Goal: Task Accomplishment & Management: Manage account settings

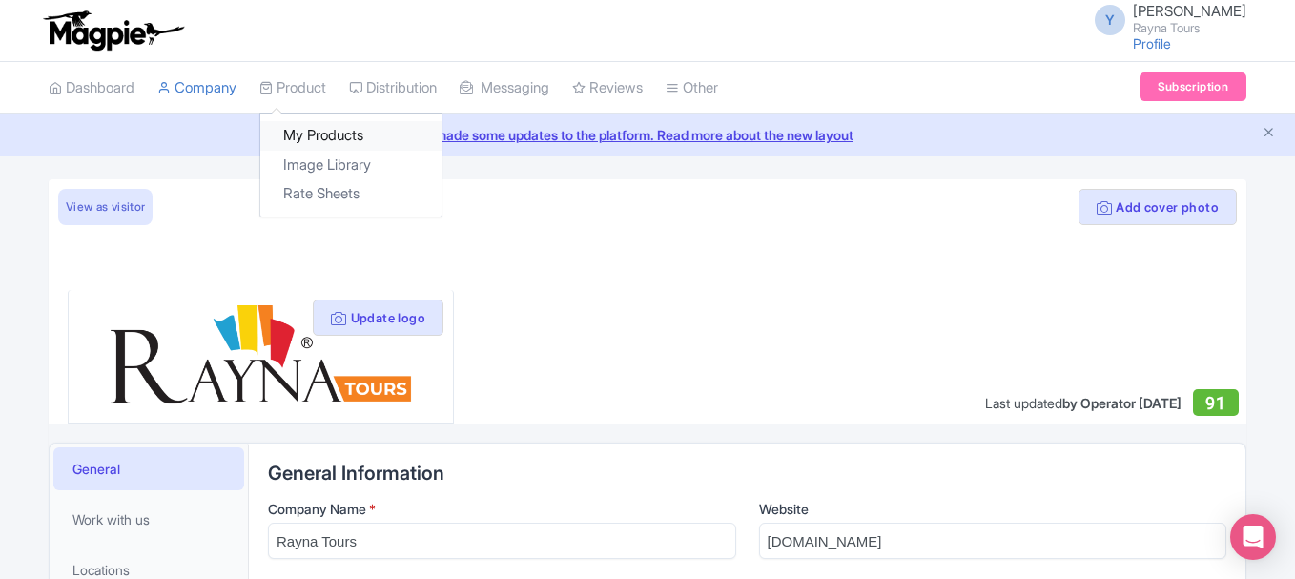
click at [332, 135] on link "My Products" at bounding box center [350, 136] width 181 height 30
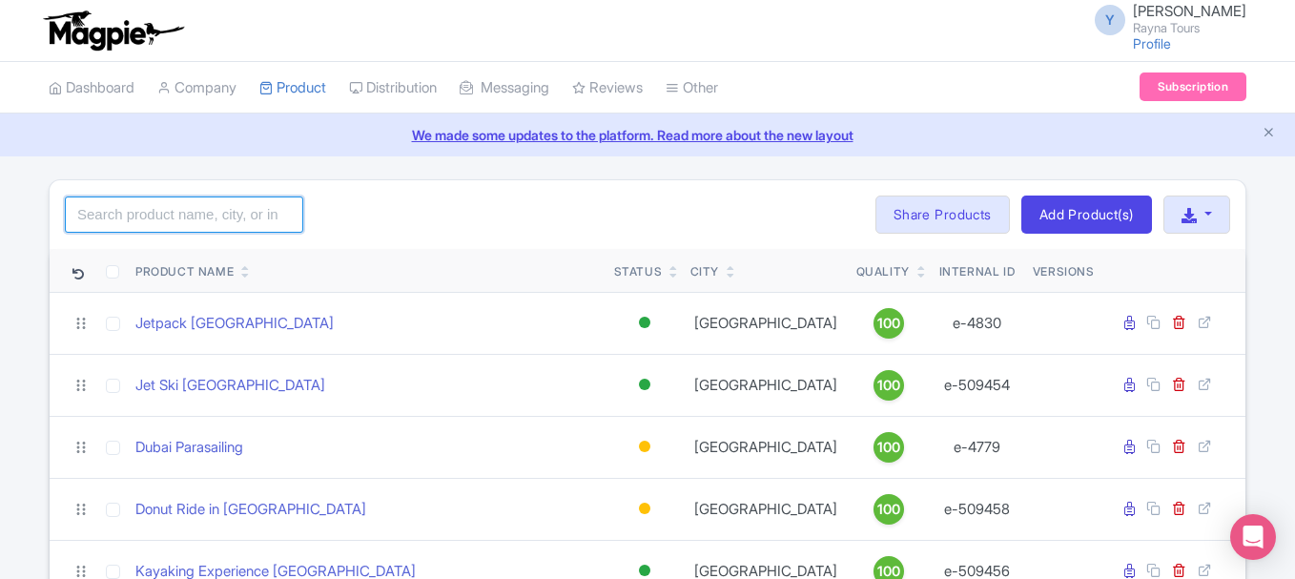
click at [213, 208] on input "search" at bounding box center [184, 214] width 238 height 36
type input "4 day du"
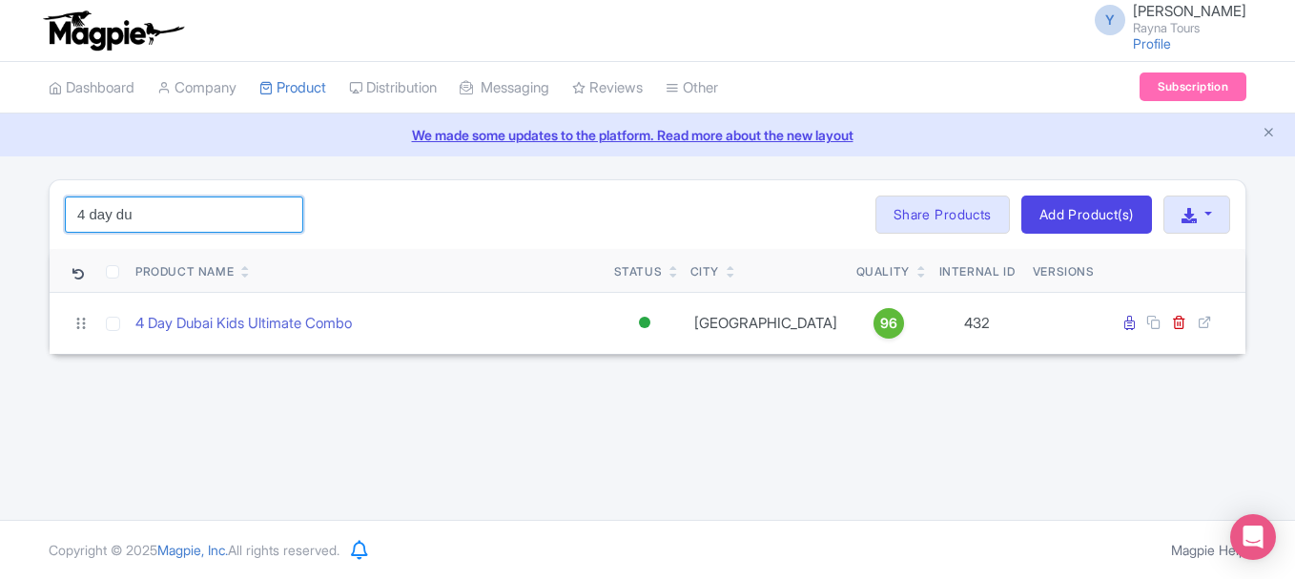
click at [282, 215] on input "4 day du" at bounding box center [184, 214] width 238 height 36
click at [199, 221] on input "search" at bounding box center [184, 214] width 238 height 36
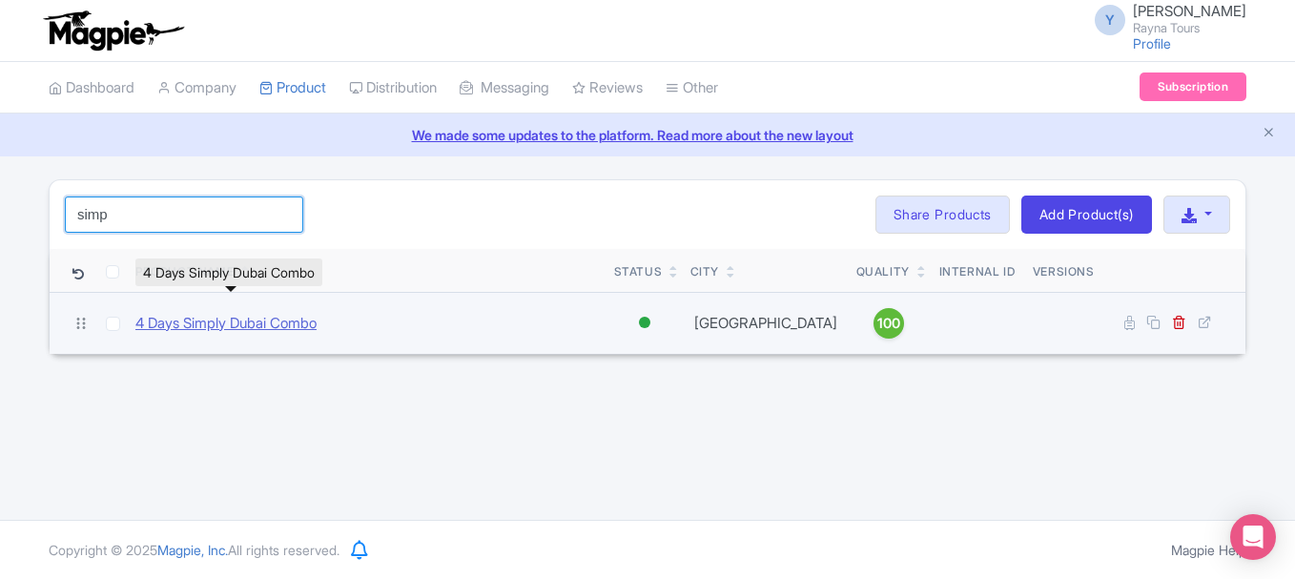
type input "simp"
click at [191, 329] on link "4 Days Simply Dubai Combo" at bounding box center [225, 324] width 181 height 22
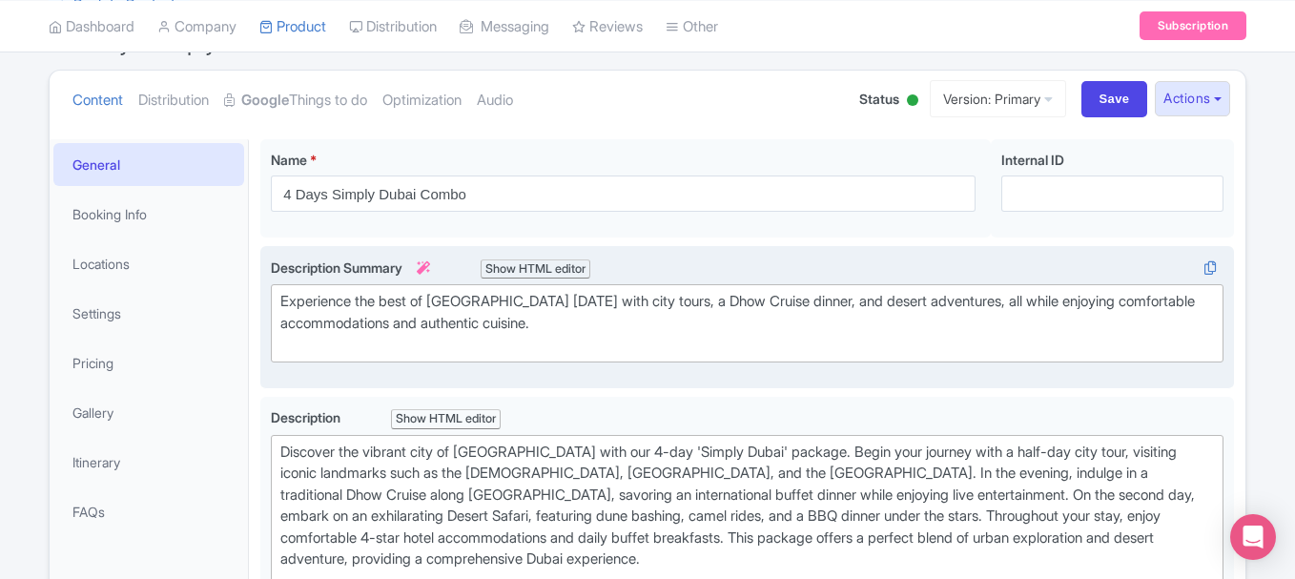
scroll to position [191, 0]
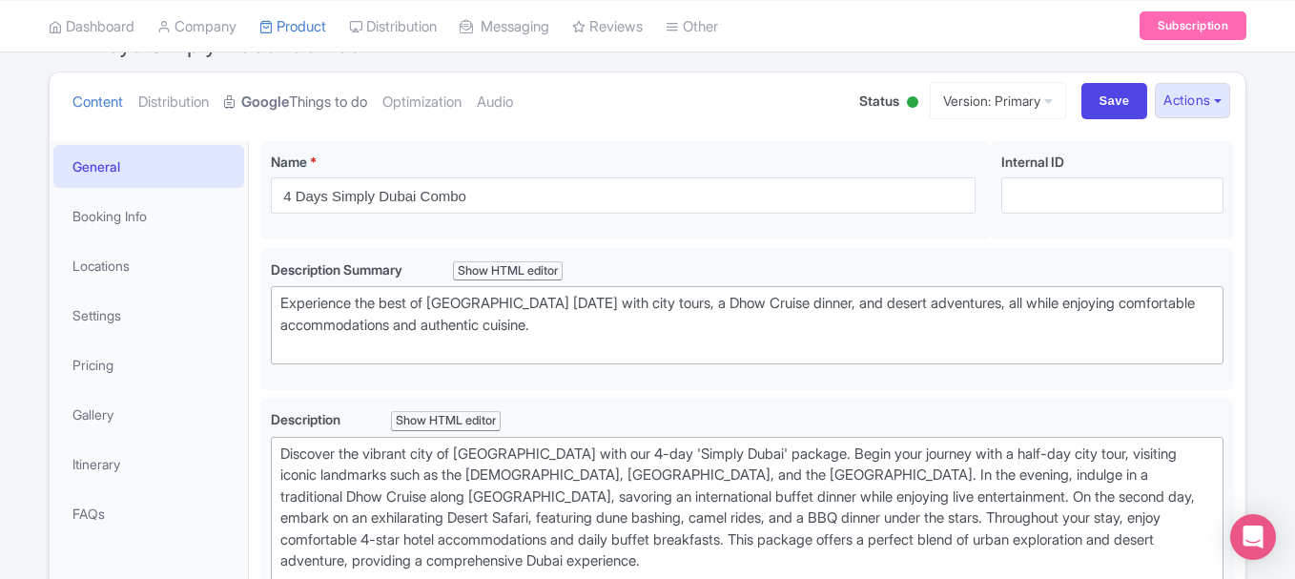
click at [316, 116] on link "Google Things to do" at bounding box center [295, 102] width 143 height 60
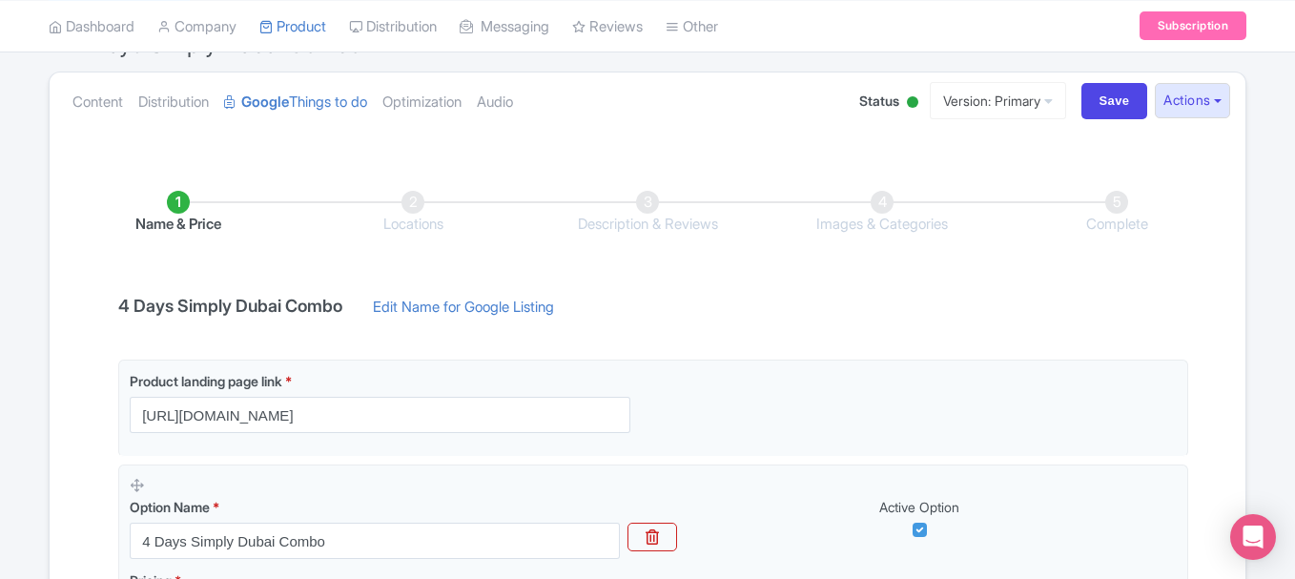
click at [894, 208] on li "Images & Categories" at bounding box center [882, 213] width 235 height 45
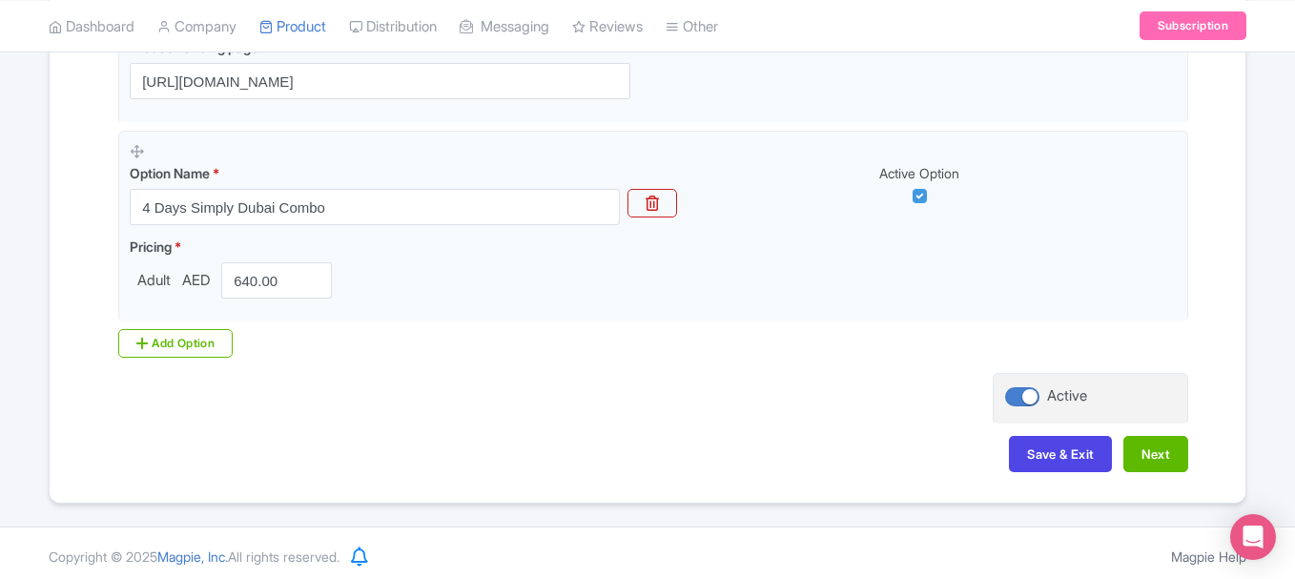
scroll to position [531, 0]
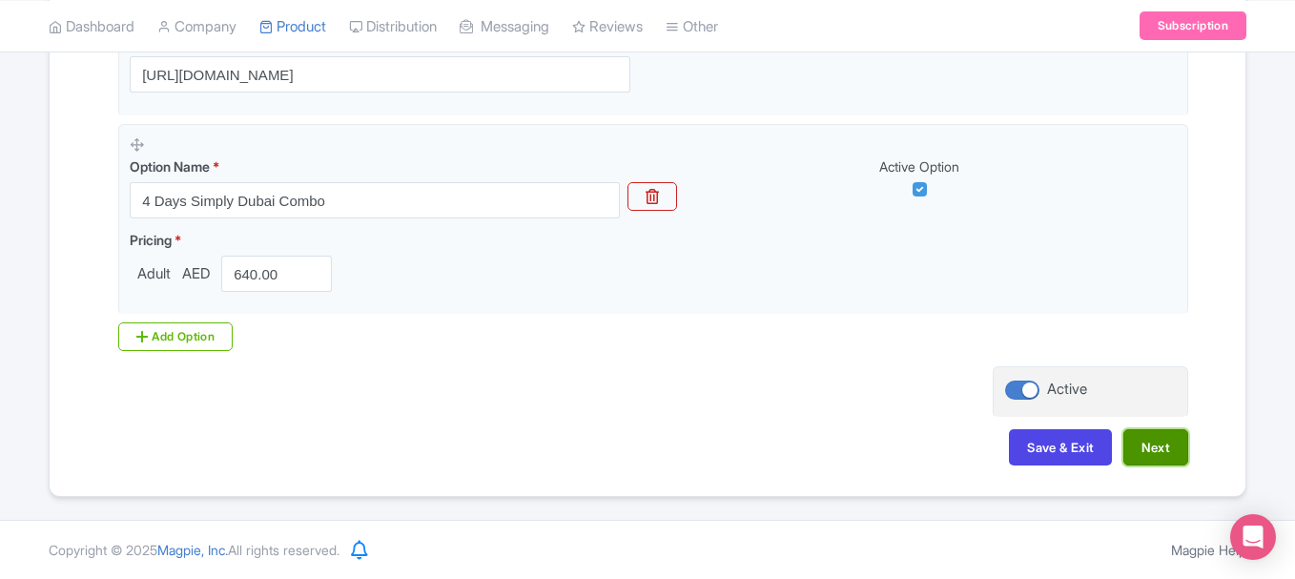
click at [1157, 458] on button "Next" at bounding box center [1155, 447] width 65 height 36
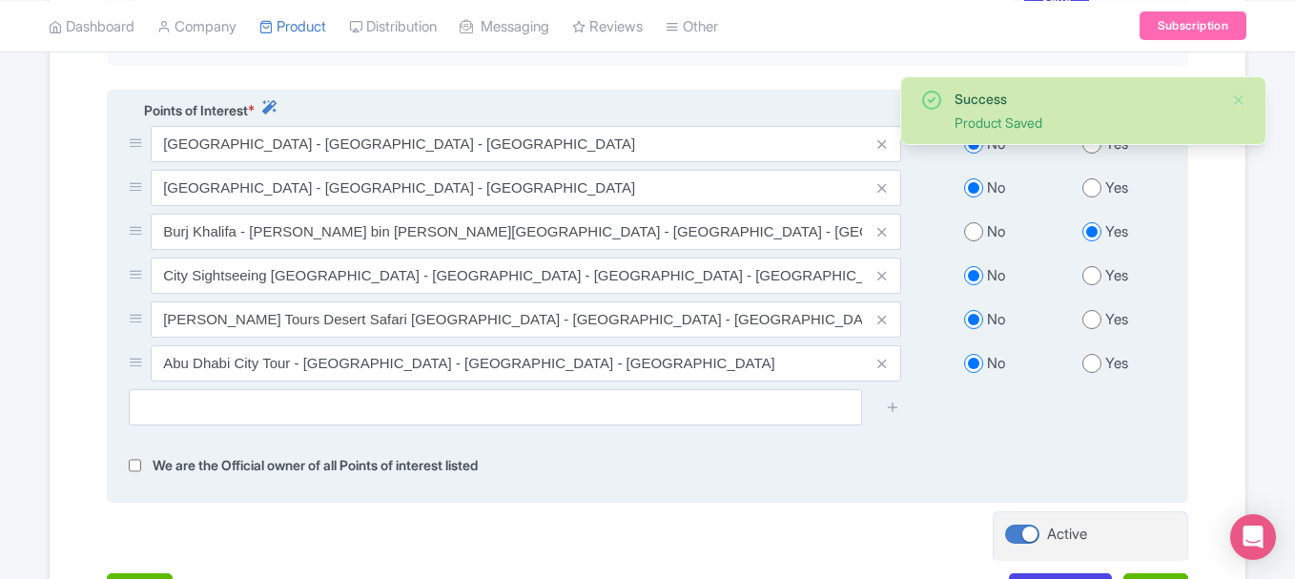
scroll to position [722, 0]
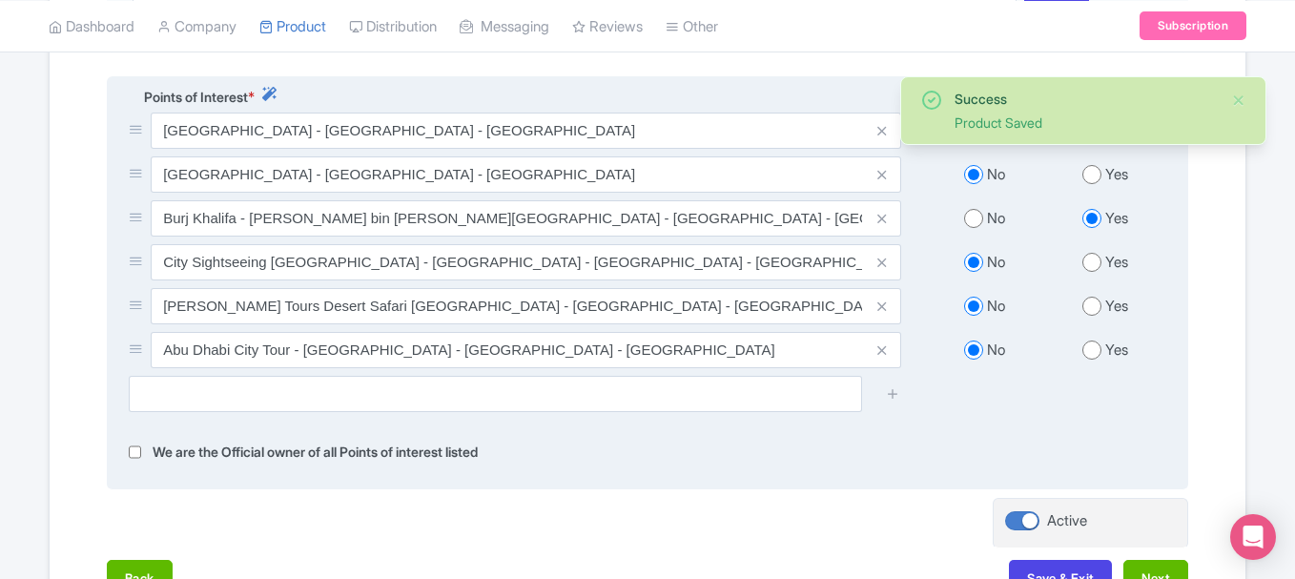
click at [134, 448] on input "checkbox" at bounding box center [135, 453] width 12 height 22
checkbox input "true"
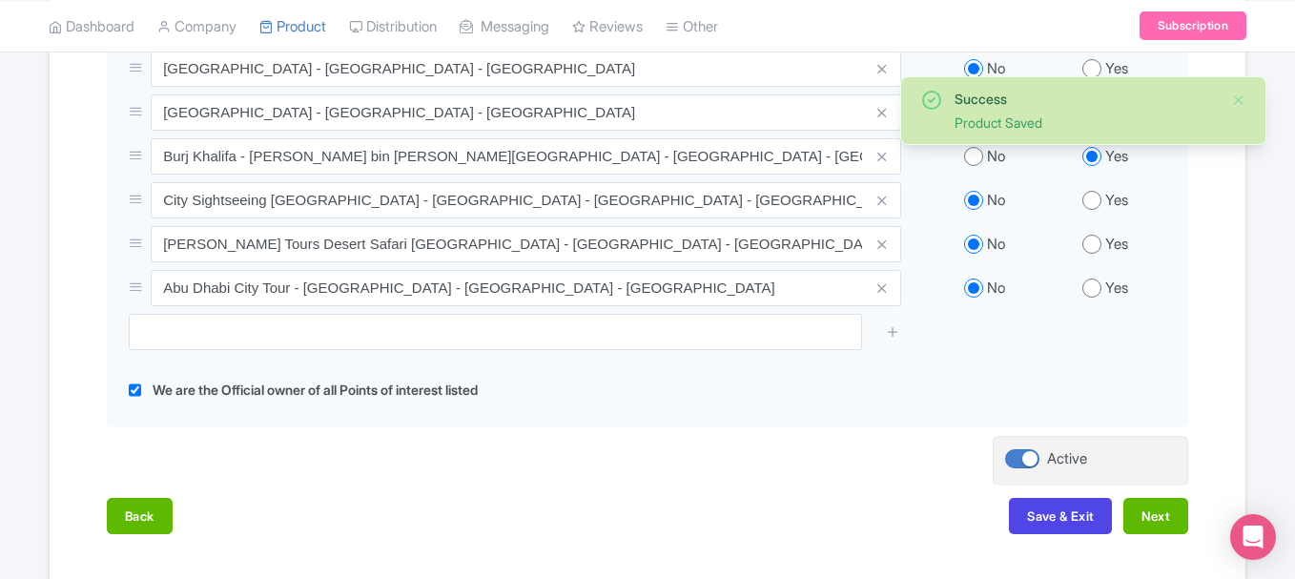
scroll to position [817, 0]
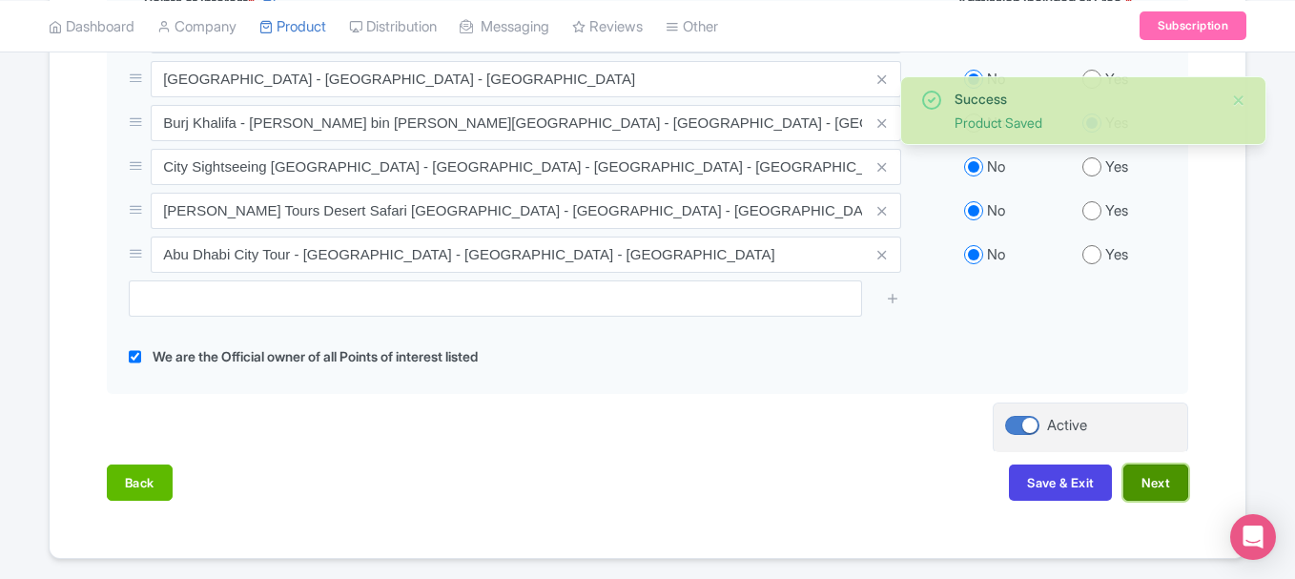
click at [1149, 477] on button "Next" at bounding box center [1155, 482] width 65 height 36
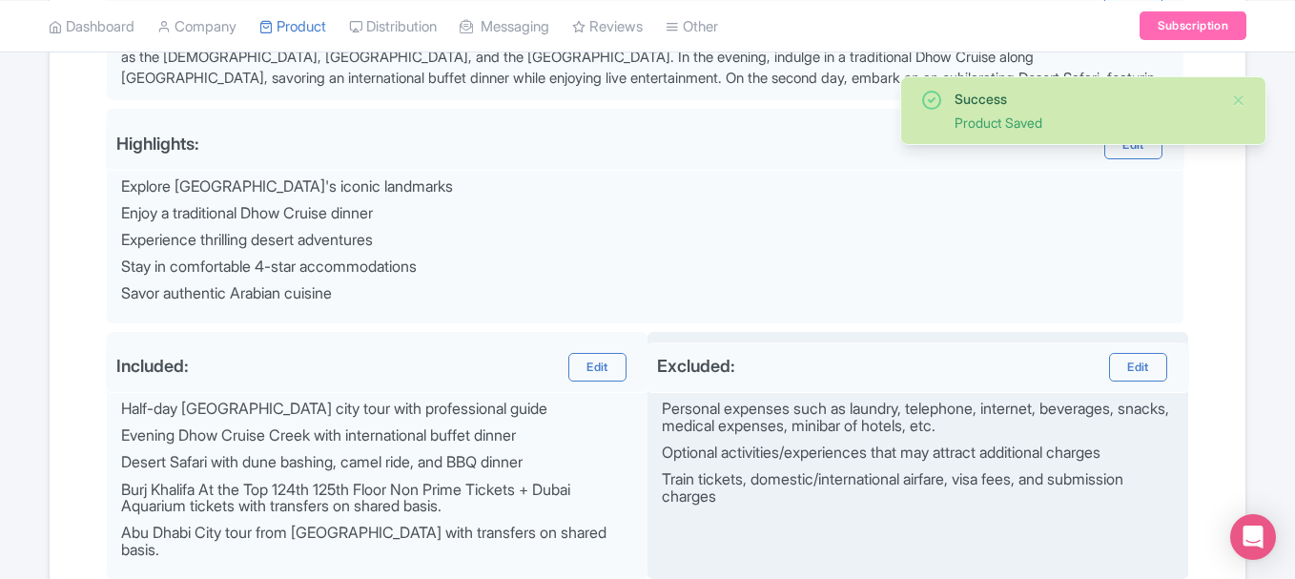
scroll to position [926, 0]
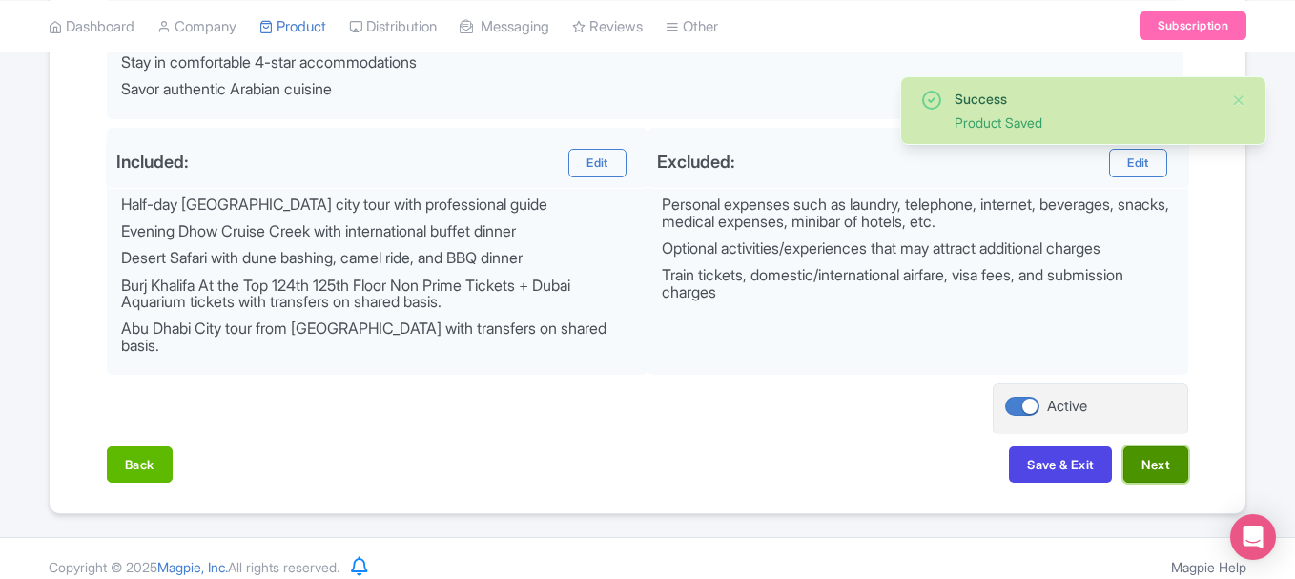
click at [1156, 460] on button "Next" at bounding box center [1155, 464] width 65 height 36
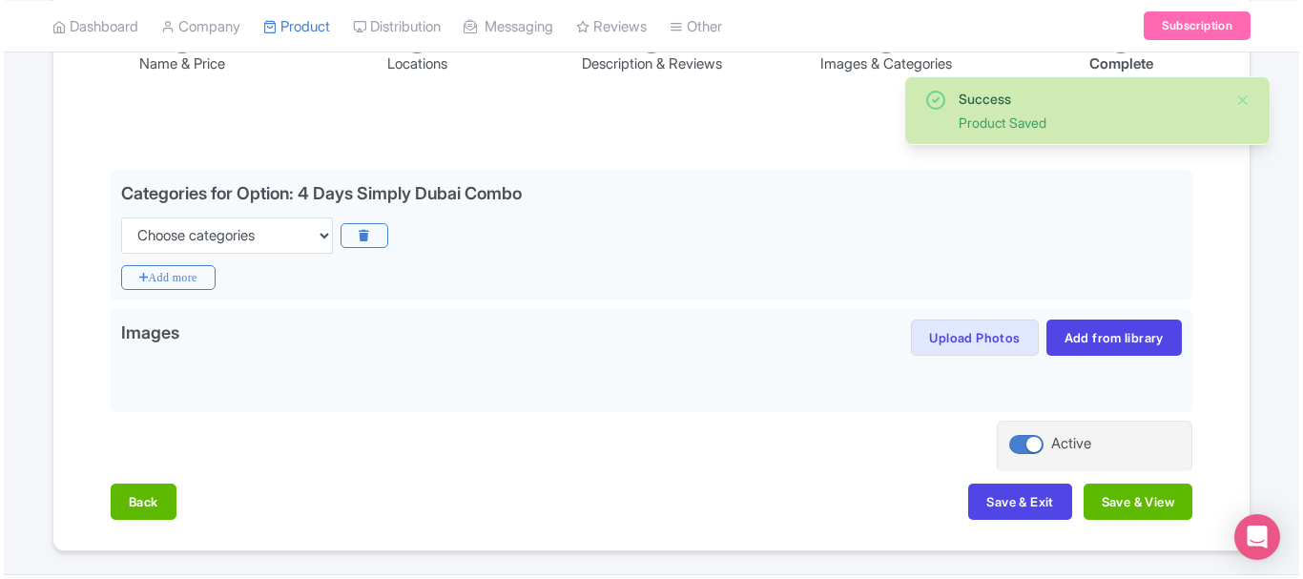
scroll to position [354, 0]
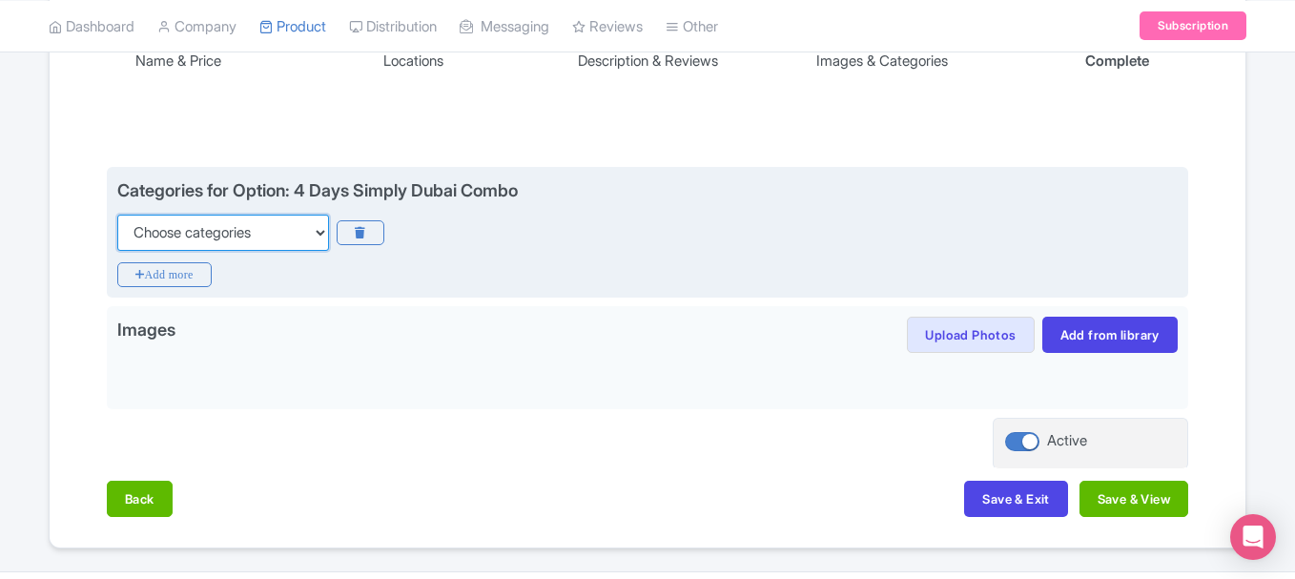
click at [217, 233] on select "Choose categories Adults Only Animals Audio Guide Beaches Bike Tours Boat Tours…" at bounding box center [223, 233] width 212 height 36
select select "family-friendly"
click at [117, 215] on select "Choose categories Adults Only Animals Audio Guide Beaches Bike Tours Boat Tours…" at bounding box center [223, 233] width 212 height 36
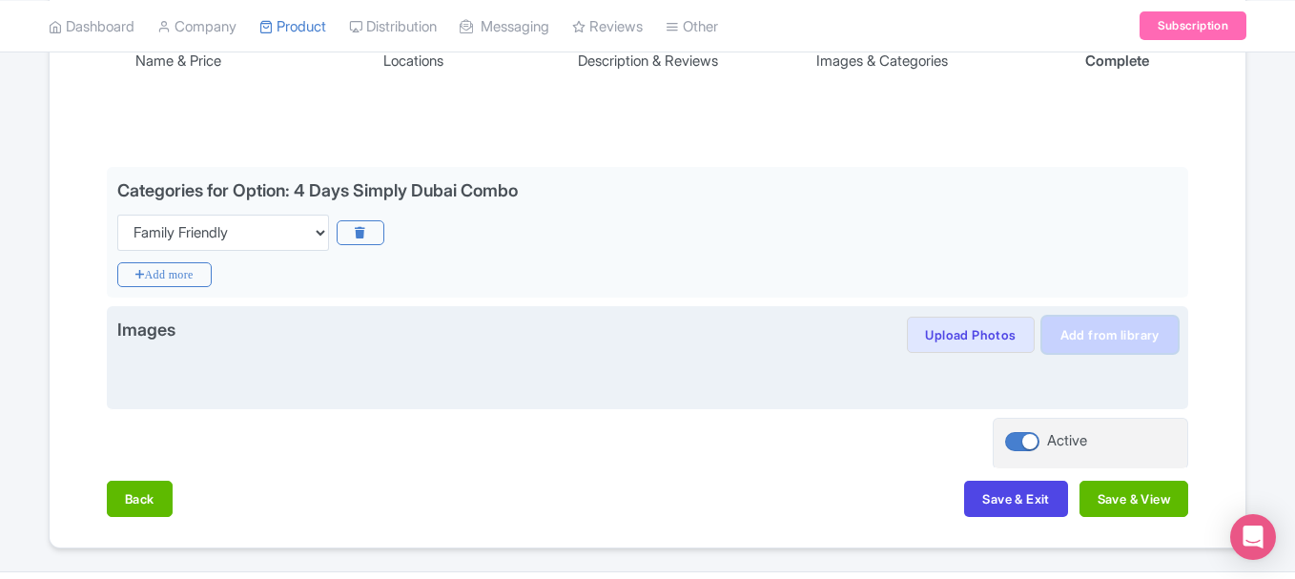
click at [1124, 324] on link "Add from library" at bounding box center [1109, 335] width 135 height 36
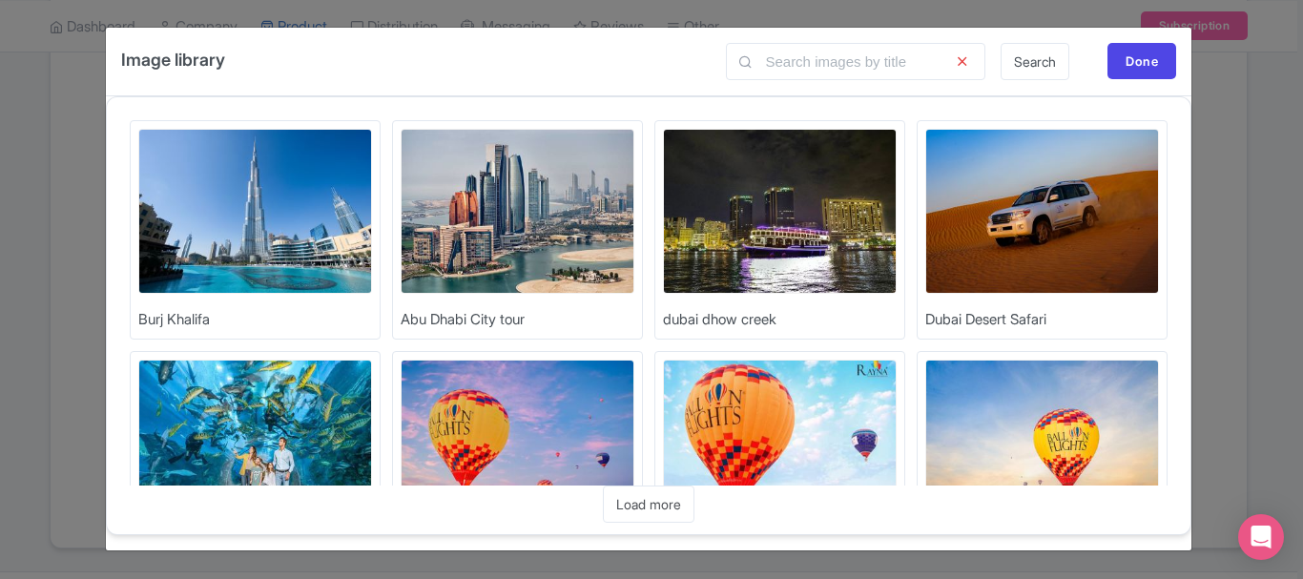
click at [301, 234] on img at bounding box center [255, 211] width 234 height 165
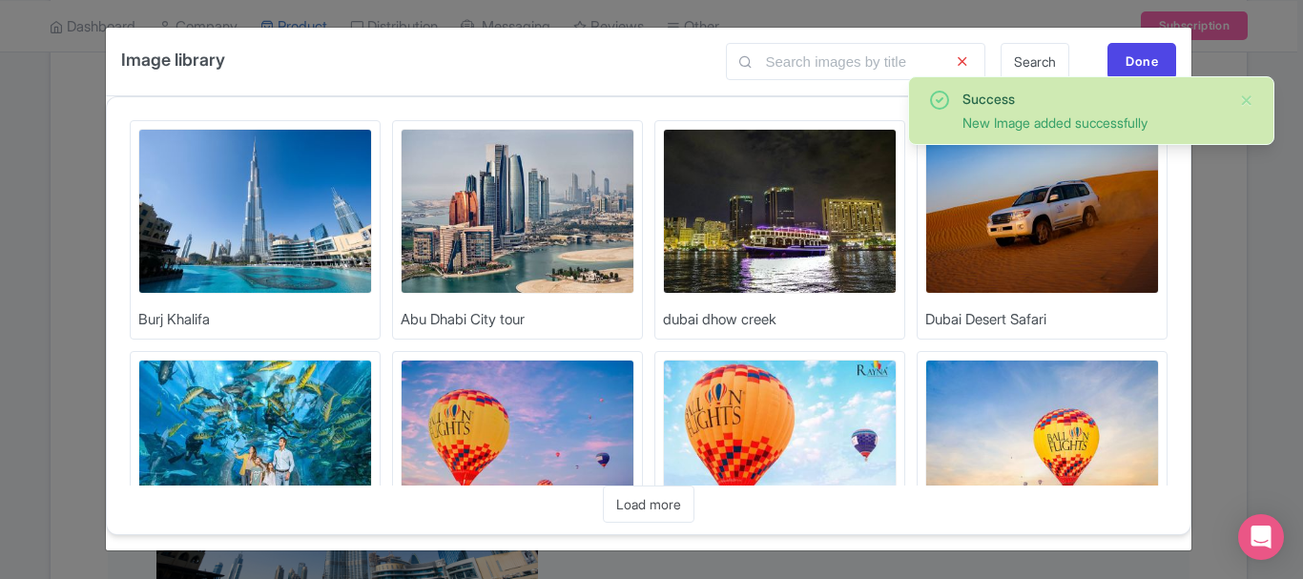
click at [992, 224] on img at bounding box center [1042, 211] width 234 height 165
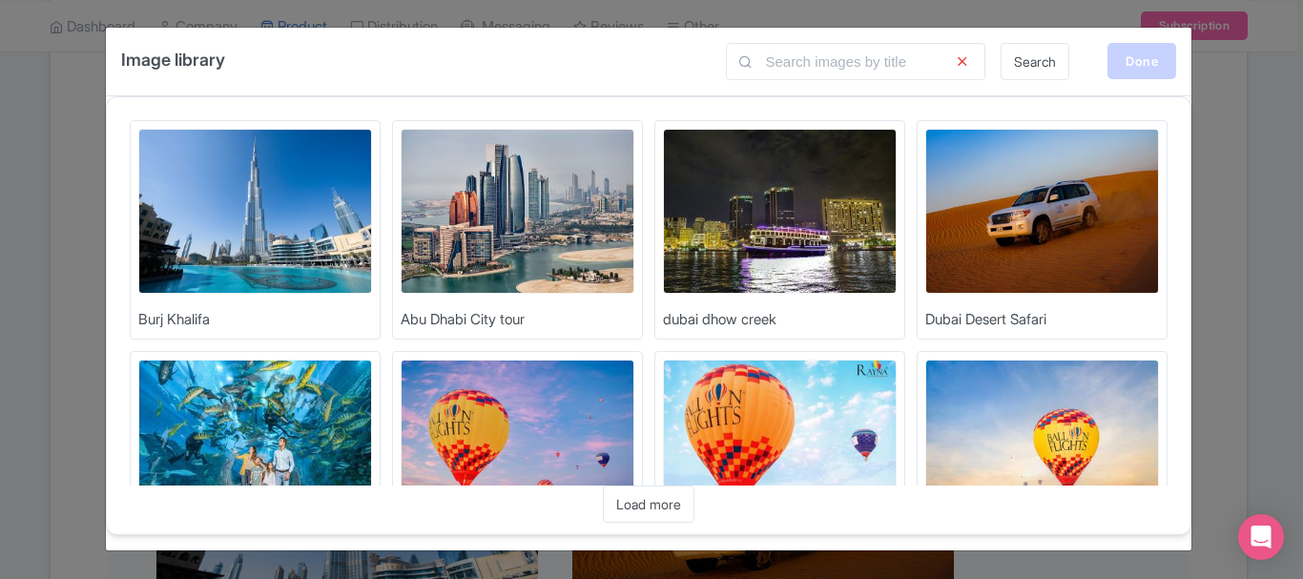
click at [1137, 52] on div "Done" at bounding box center [1141, 61] width 69 height 36
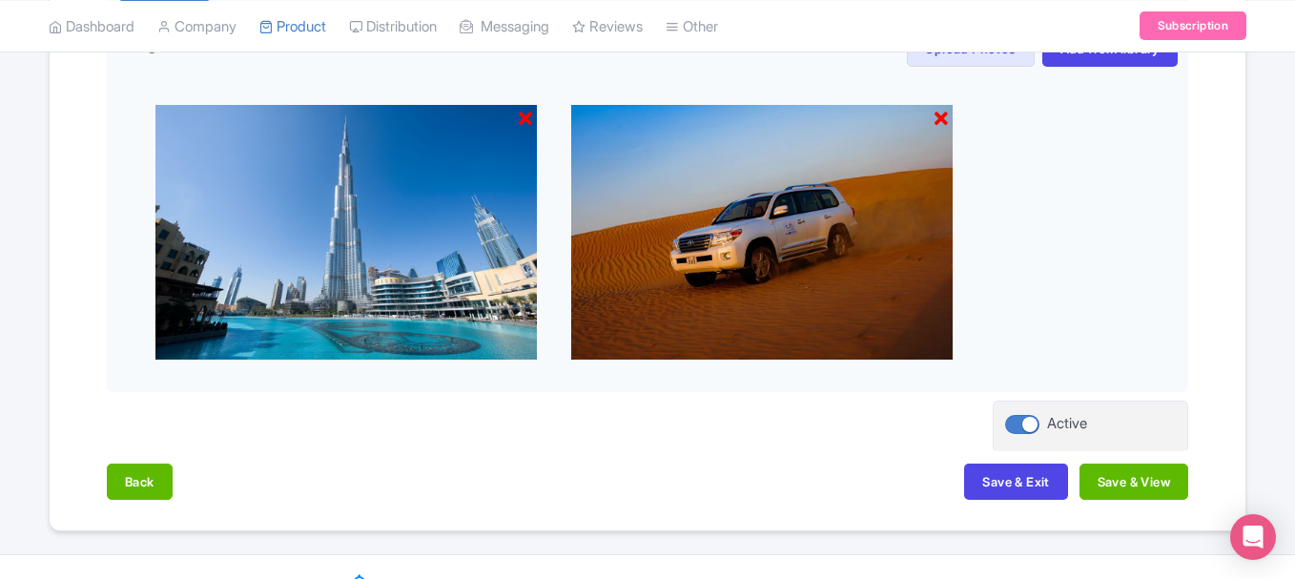
scroll to position [674, 0]
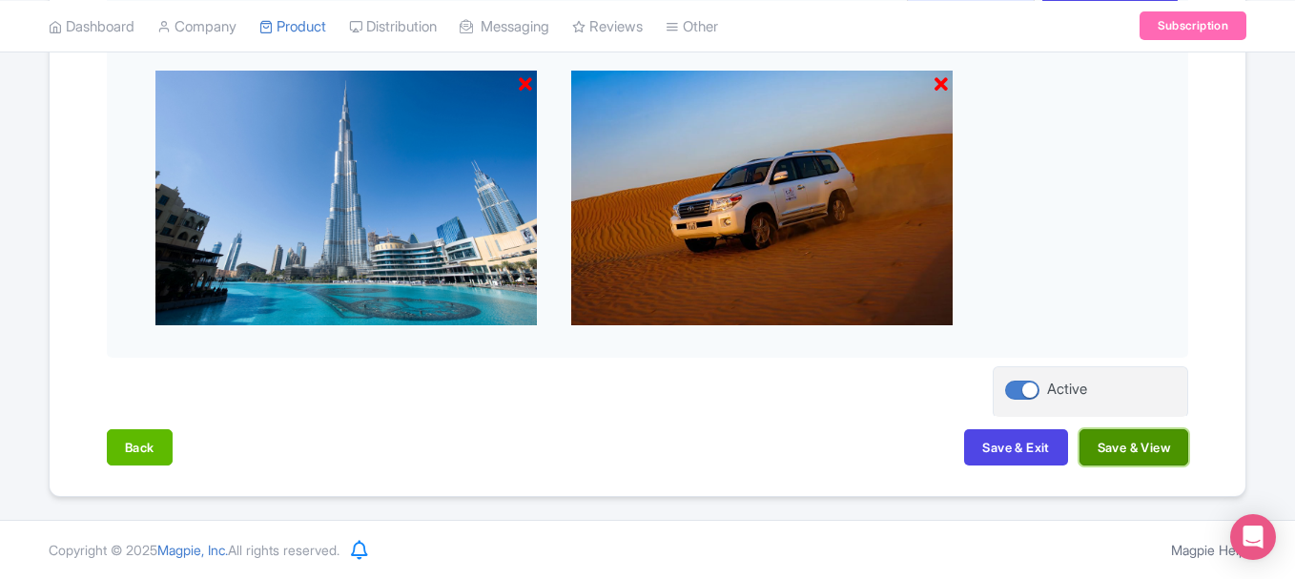
click at [1140, 439] on button "Save & View" at bounding box center [1134, 447] width 109 height 36
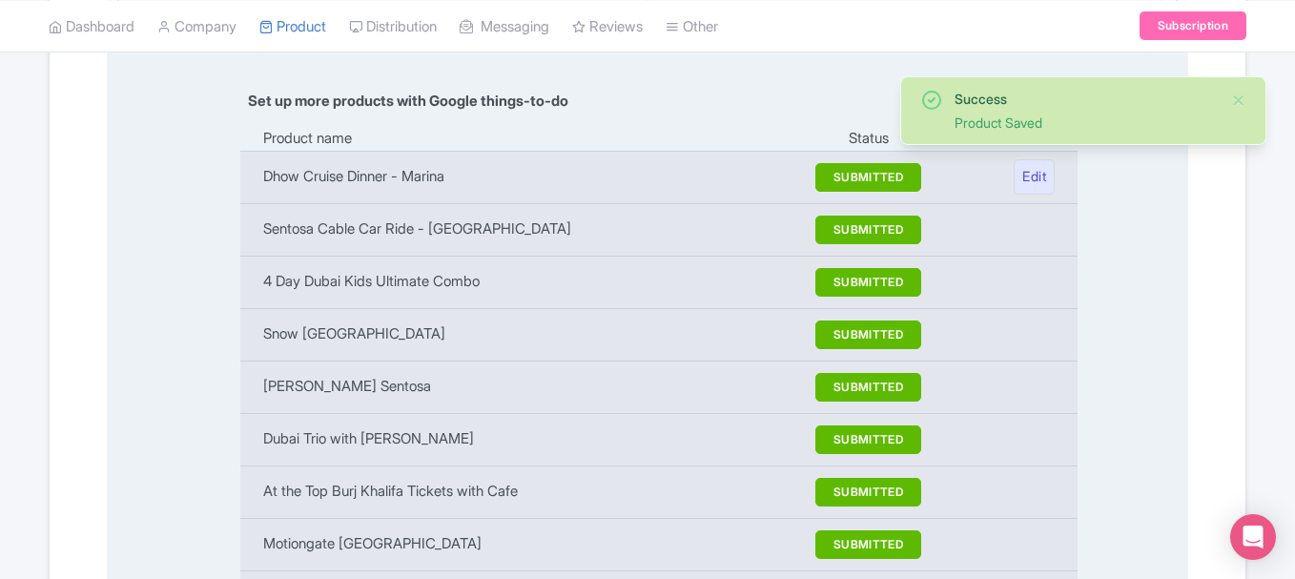
scroll to position [2731, 0]
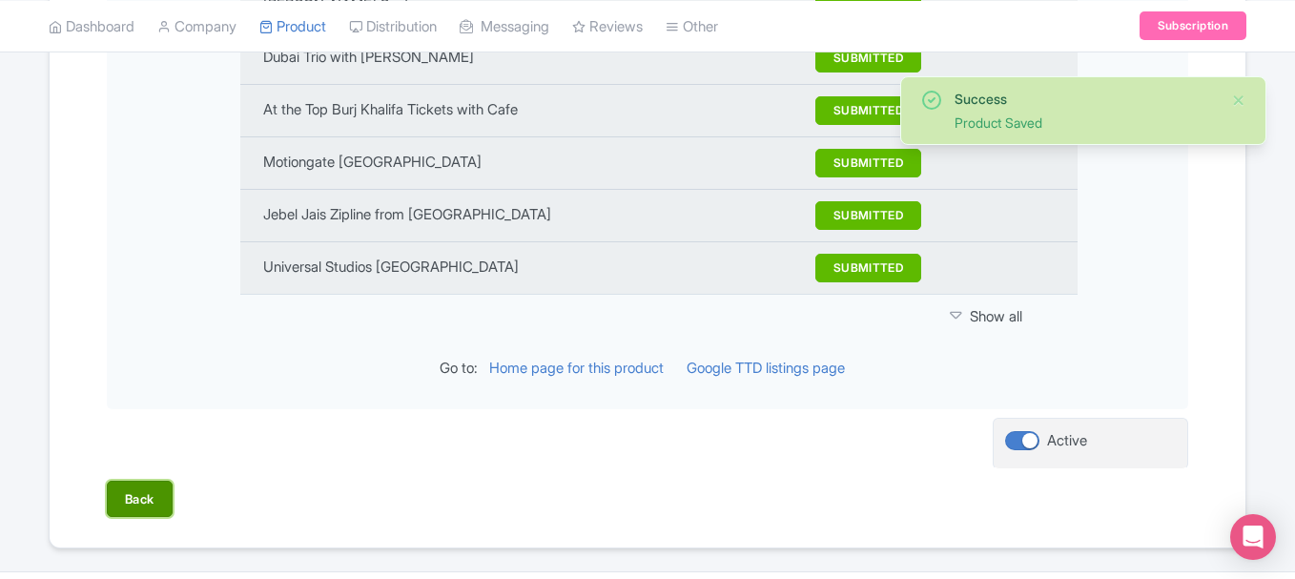
click at [140, 481] on button "Back" at bounding box center [140, 499] width 66 height 36
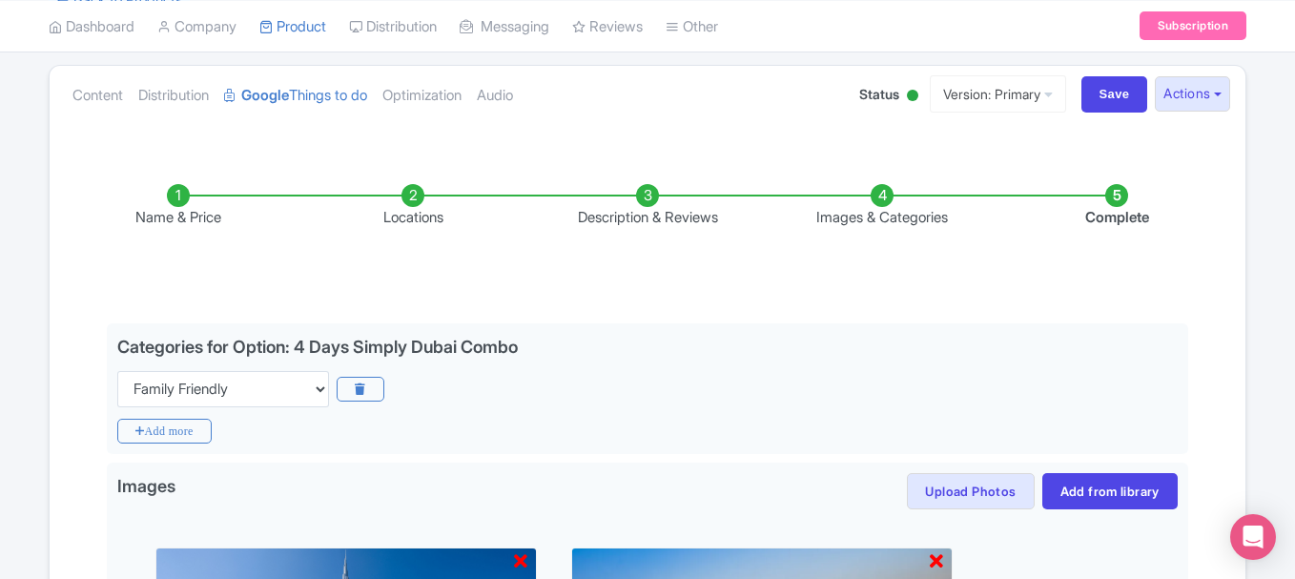
scroll to position [102, 0]
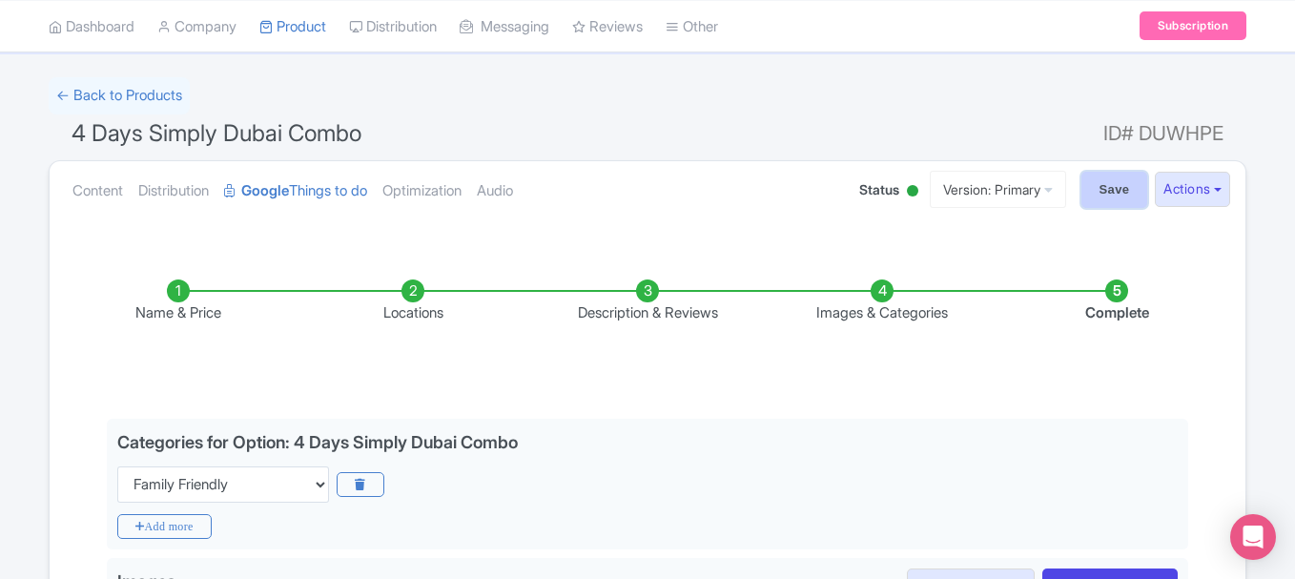
click at [1124, 196] on input "Save" at bounding box center [1115, 190] width 67 height 36
type input "Saving..."
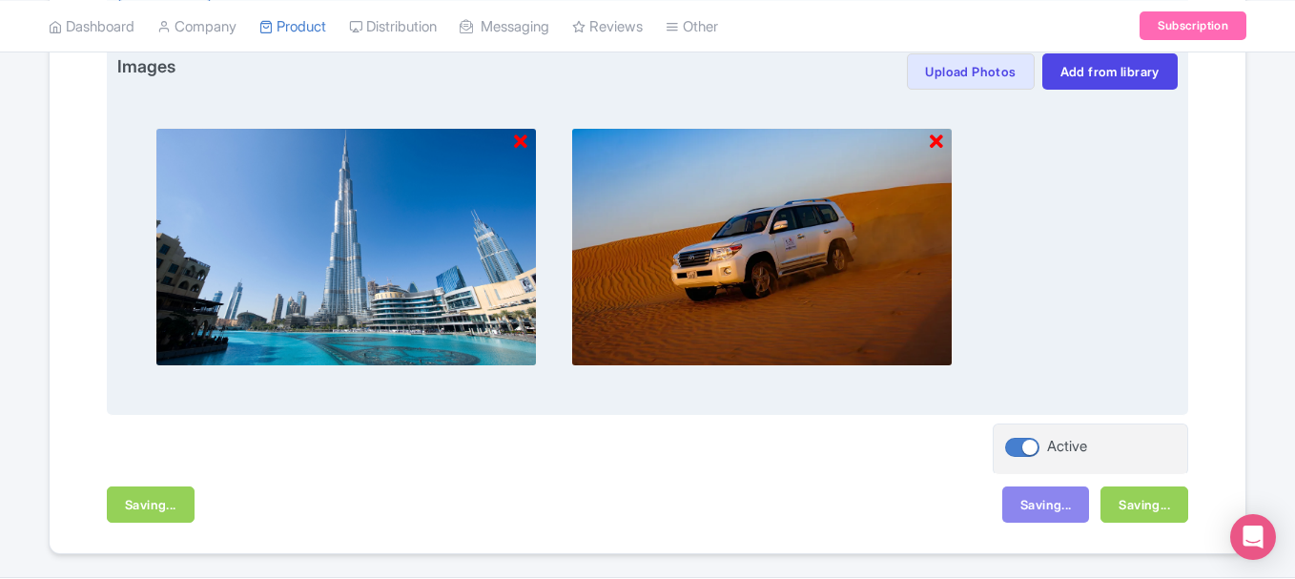
scroll to position [674, 0]
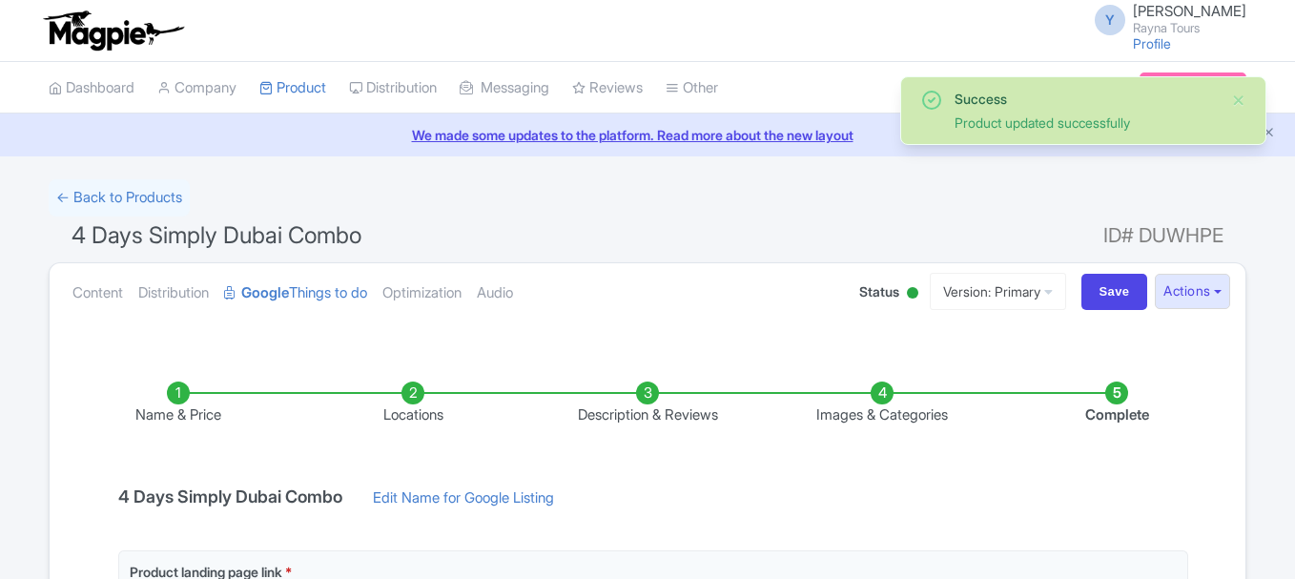
scroll to position [286, 0]
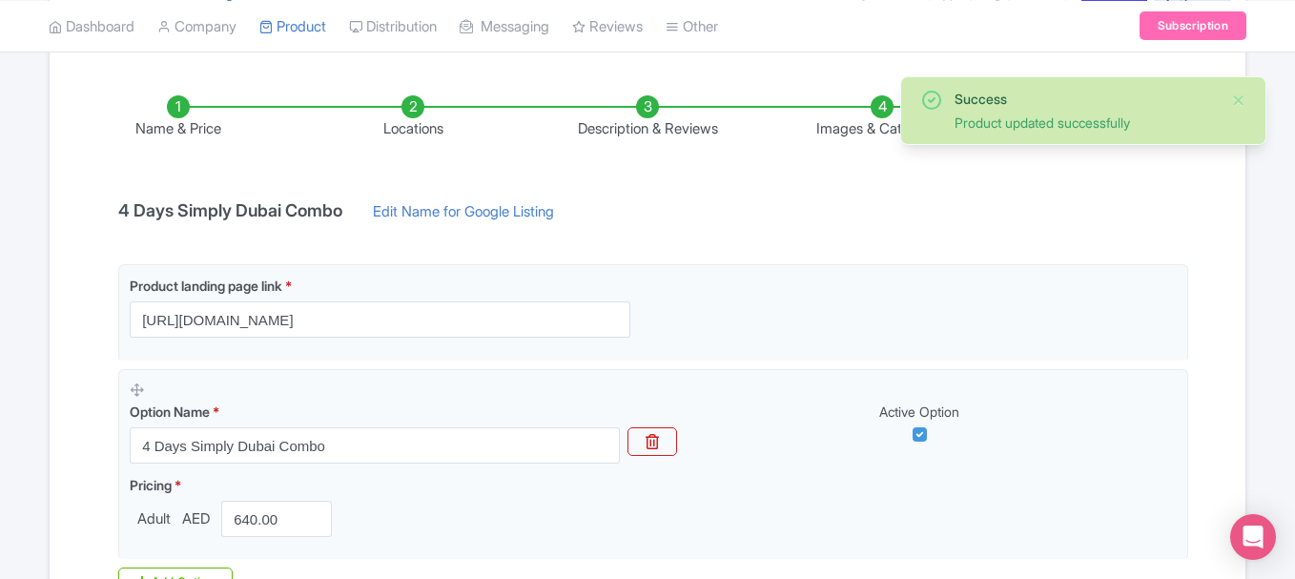
click at [868, 109] on li "Images & Categories" at bounding box center [882, 117] width 235 height 45
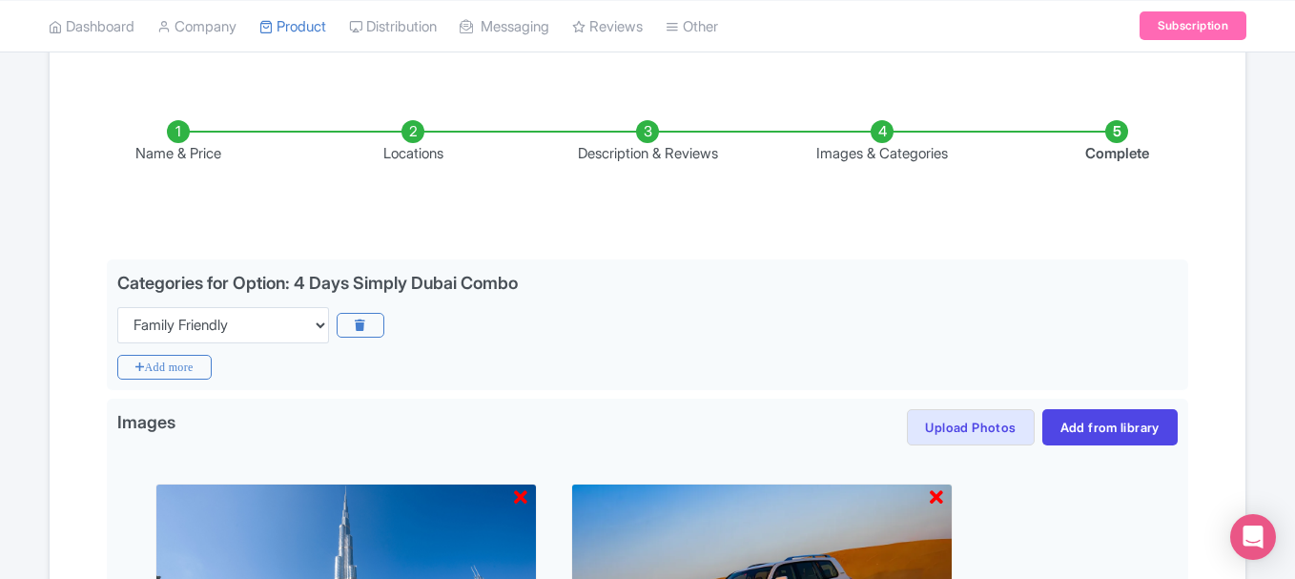
scroll to position [381, 0]
